Goal: Task Accomplishment & Management: Use online tool/utility

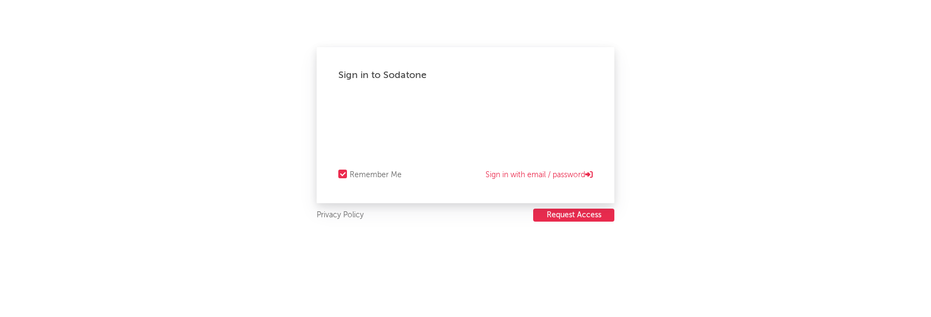
select select "recorded_music"
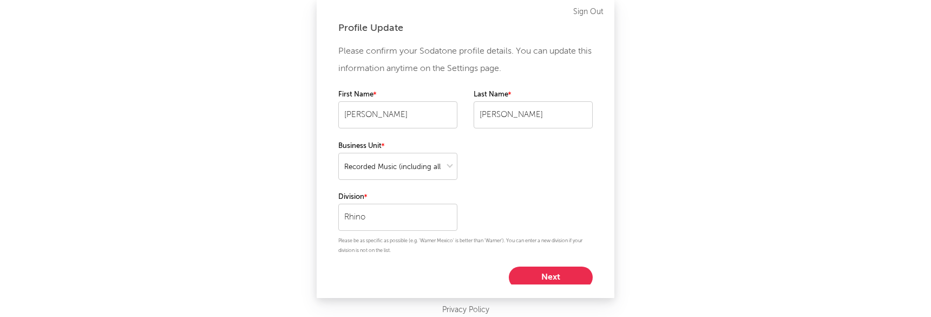
scroll to position [3, 0]
click at [524, 283] on button "Next" at bounding box center [551, 274] width 84 height 22
select select "other"
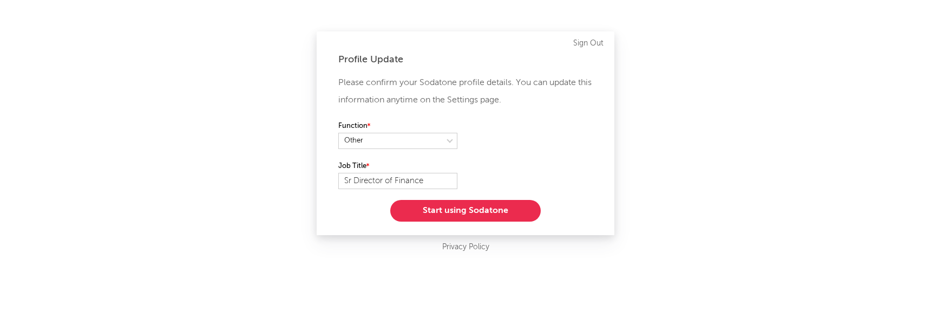
click at [460, 210] on button "Start using Sodatone" at bounding box center [465, 211] width 151 height 22
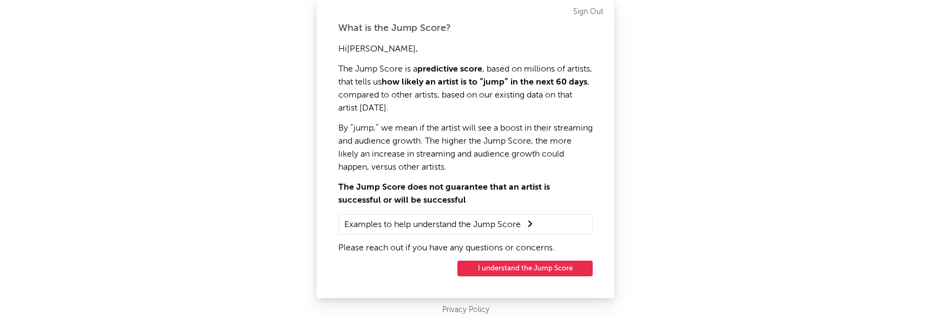
click at [511, 276] on button "I understand the Jump Score" at bounding box center [525, 268] width 135 height 16
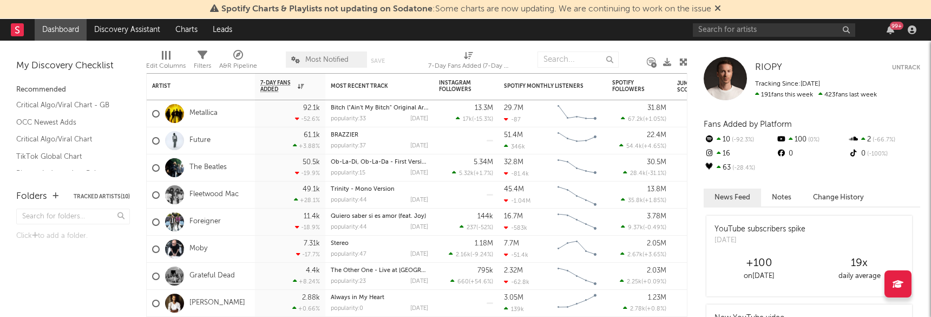
click at [721, 6] on icon at bounding box center [718, 8] width 6 height 9
